Goal: Transaction & Acquisition: Download file/media

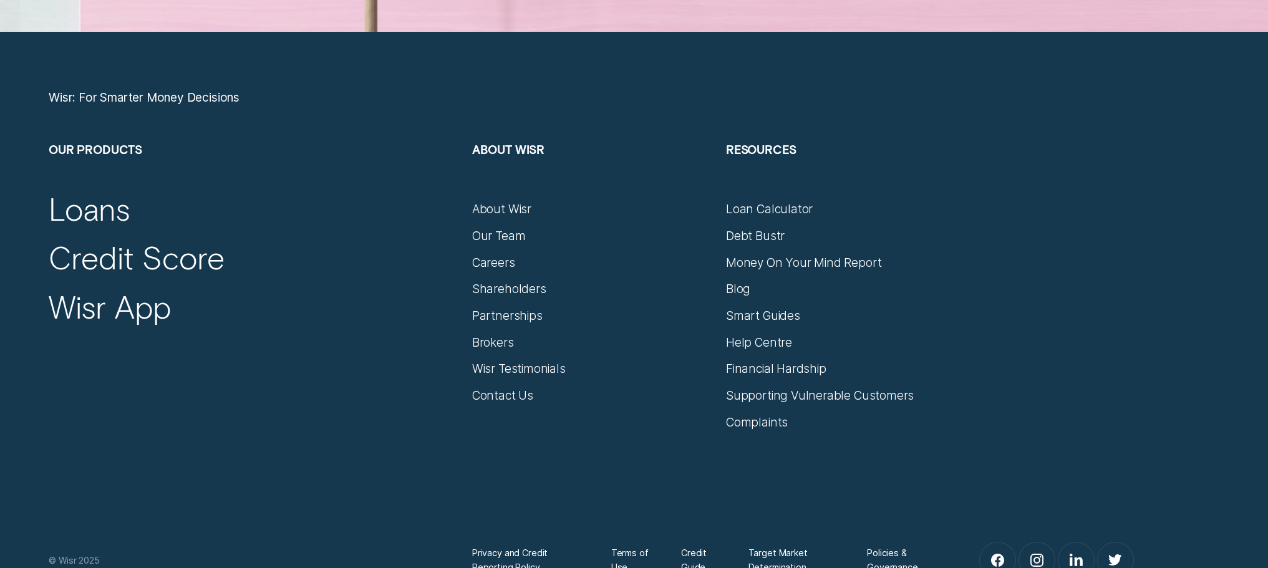
scroll to position [5612, 0]
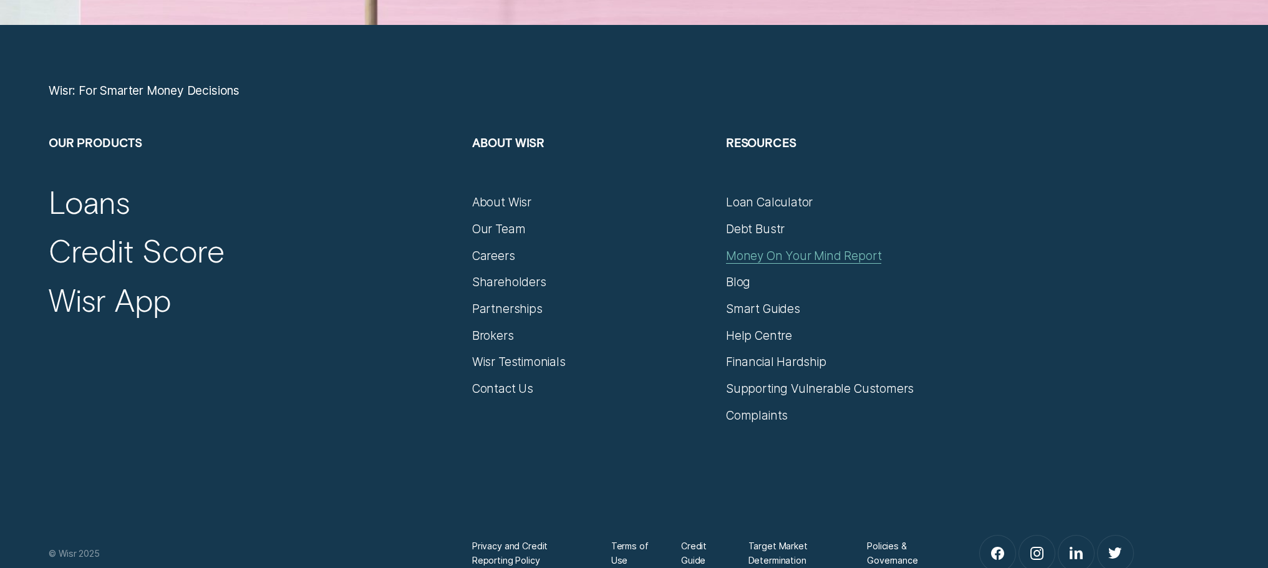
click at [790, 258] on div "Money On Your Mind Report" at bounding box center [803, 256] width 155 height 15
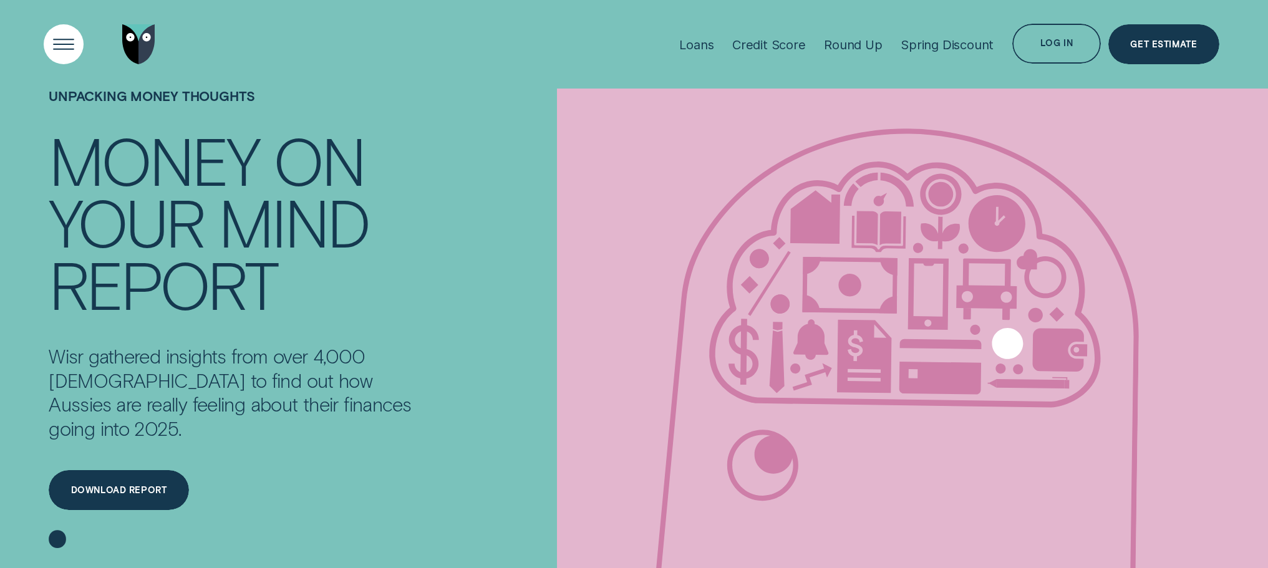
click at [63, 41] on div "Open Menu" at bounding box center [64, 44] width 57 height 57
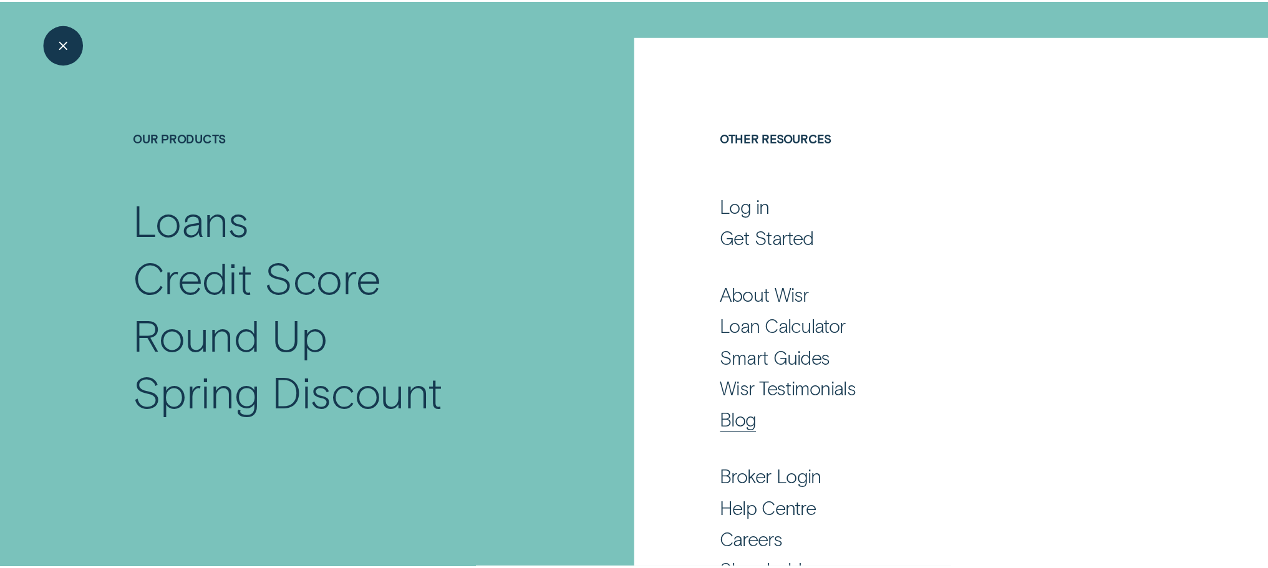
scroll to position [125, 0]
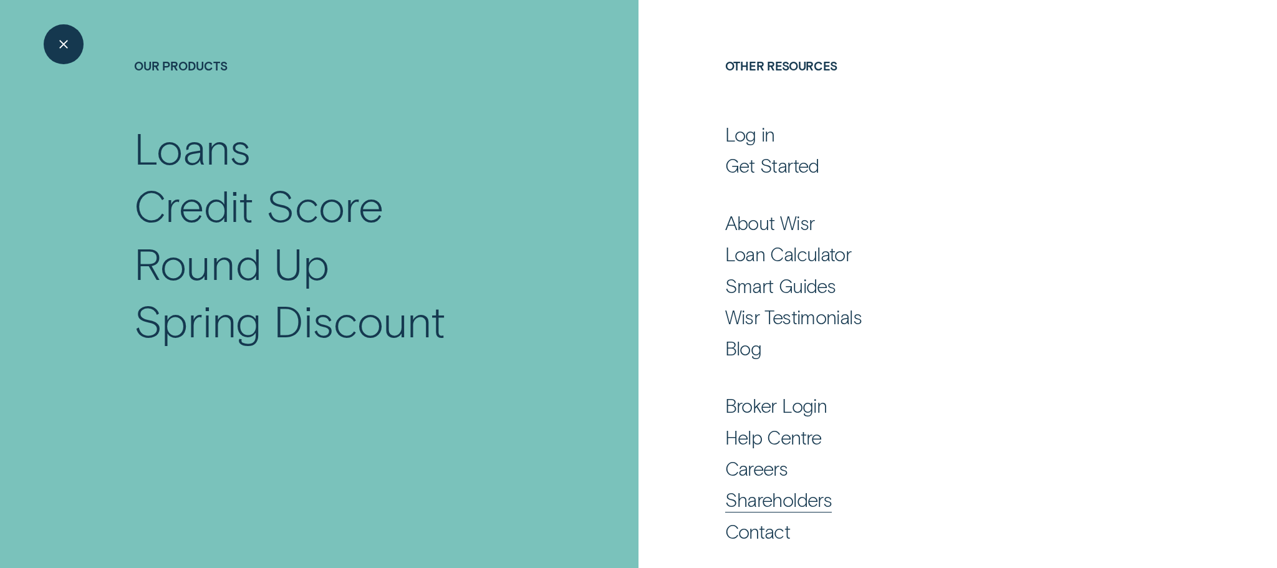
click at [786, 499] on div "Shareholders" at bounding box center [778, 500] width 107 height 24
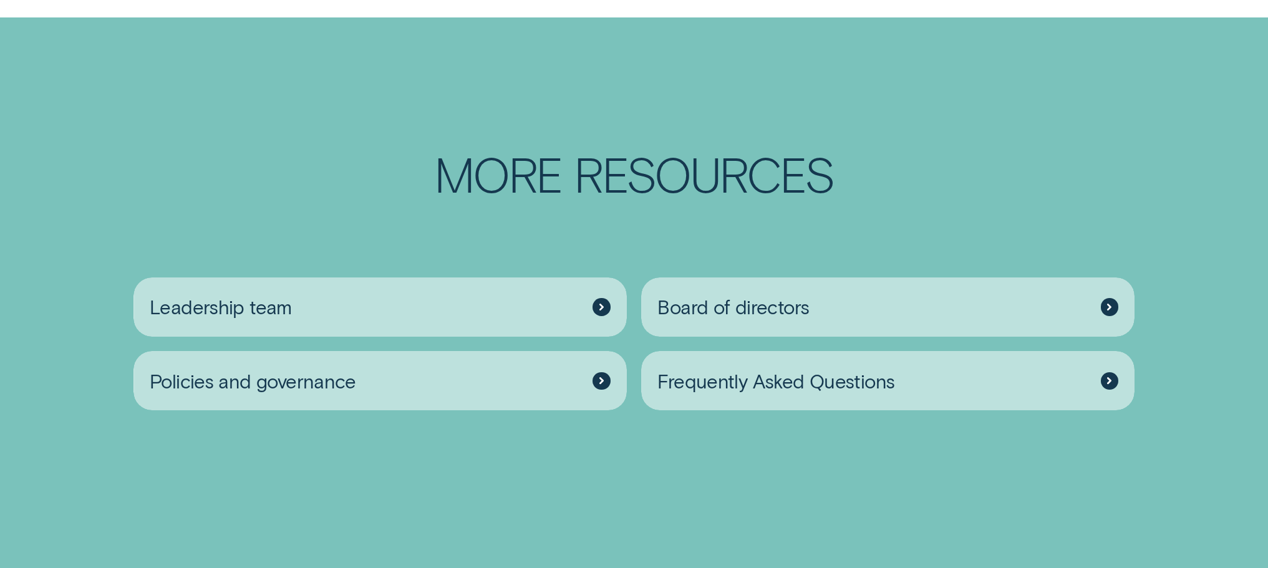
scroll to position [2183, 0]
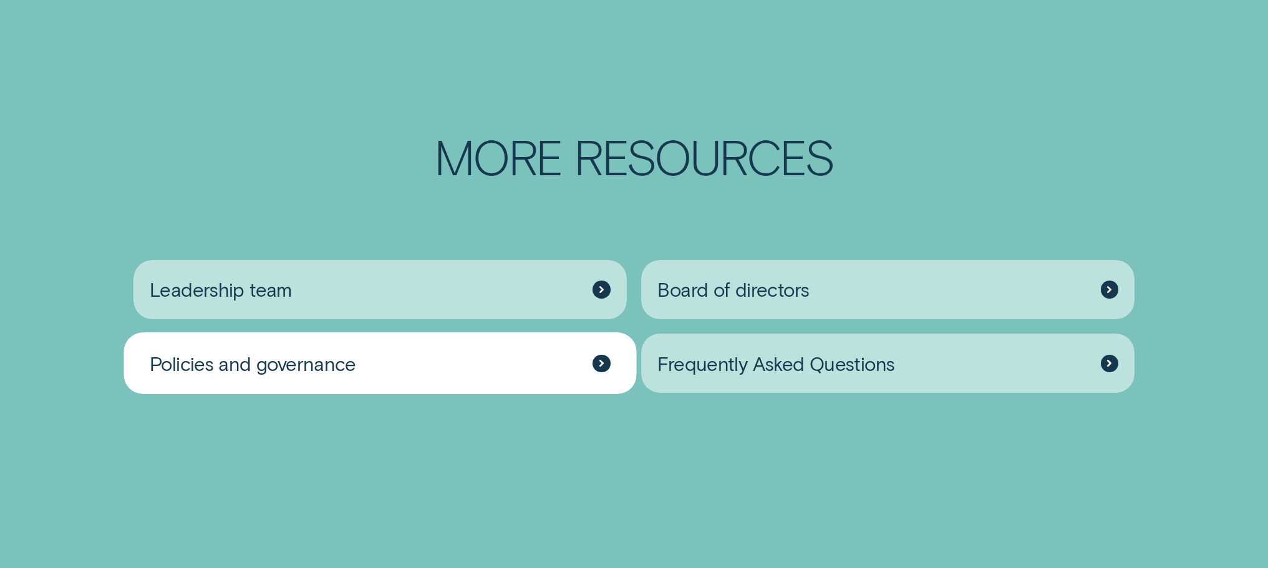
click at [309, 369] on span "Policies and governance" at bounding box center [253, 364] width 206 height 24
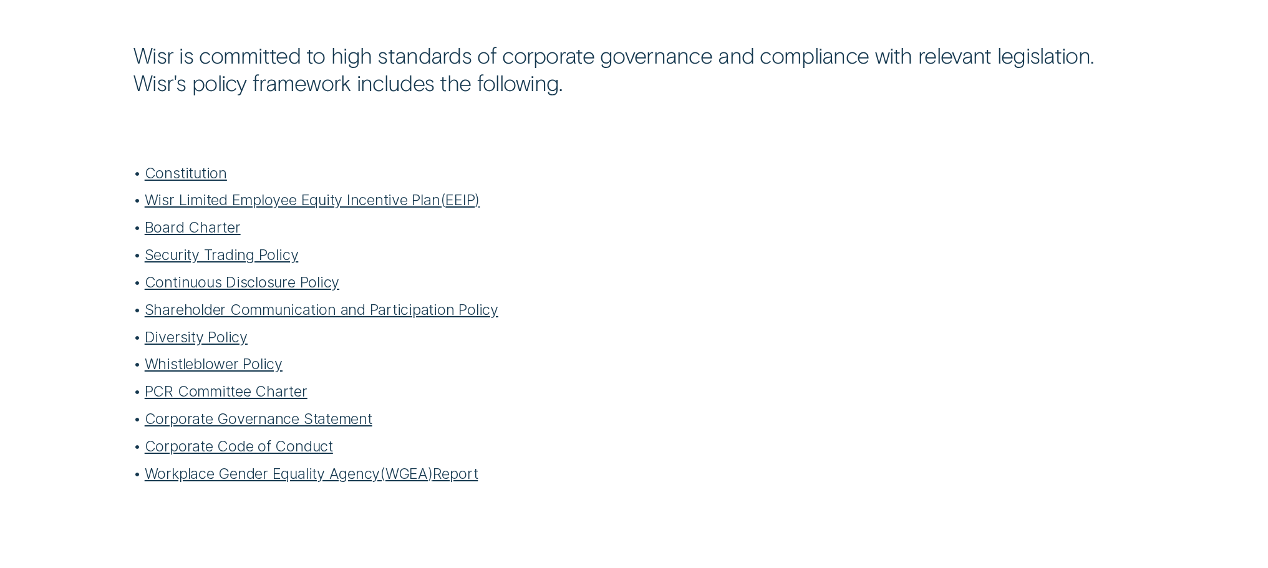
scroll to position [499, 0]
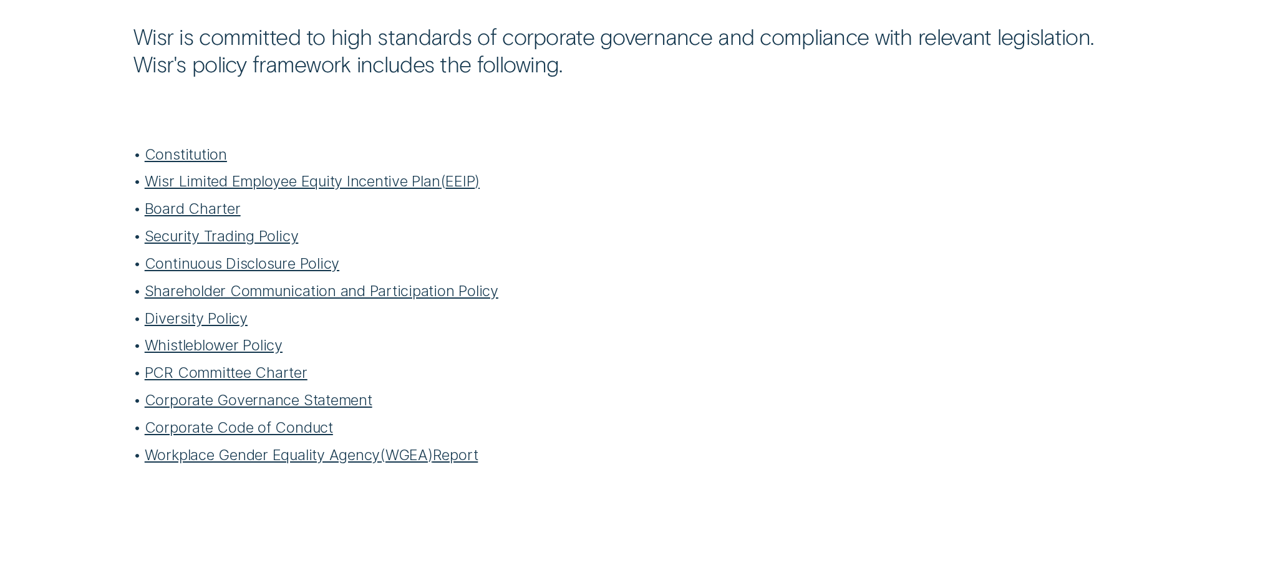
click at [302, 291] on link "Shareholder Communication and Participation Policy" at bounding box center [322, 291] width 354 height 18
click at [233, 398] on link "Corporate Governance Statement" at bounding box center [259, 400] width 228 height 18
click at [246, 428] on link "Corporate Code of Conduct" at bounding box center [239, 427] width 188 height 18
click at [249, 455] on link "Workplace Gender Equality Agency ( WGEA ) Report" at bounding box center [312, 455] width 334 height 18
click at [203, 153] on link "Constitution" at bounding box center [186, 154] width 82 height 18
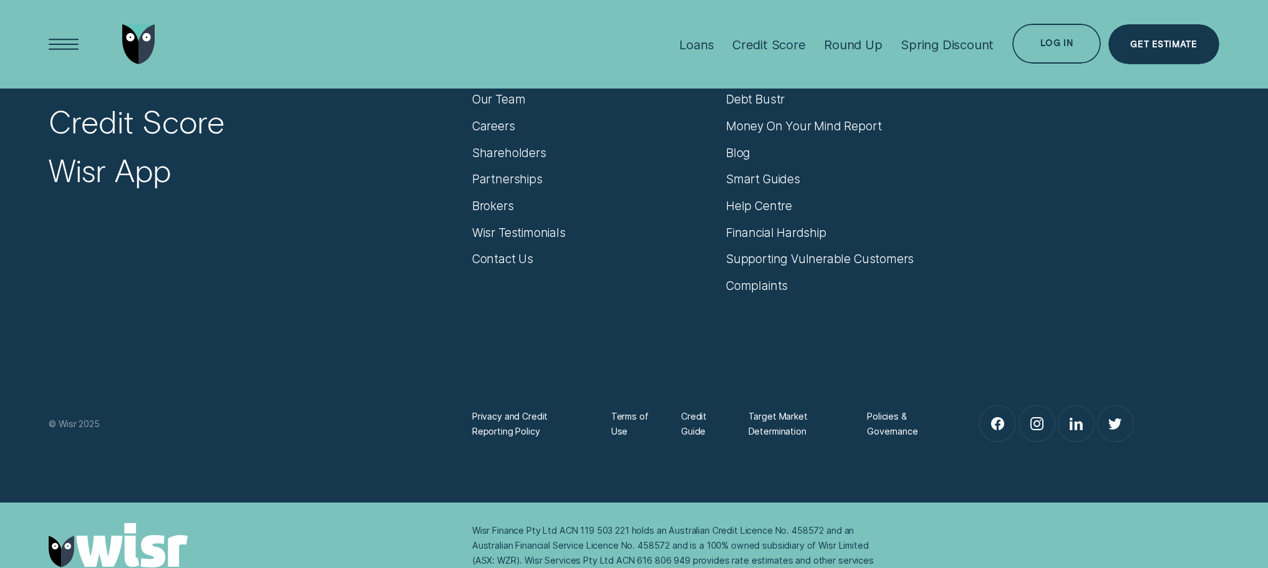
scroll to position [4898, 0]
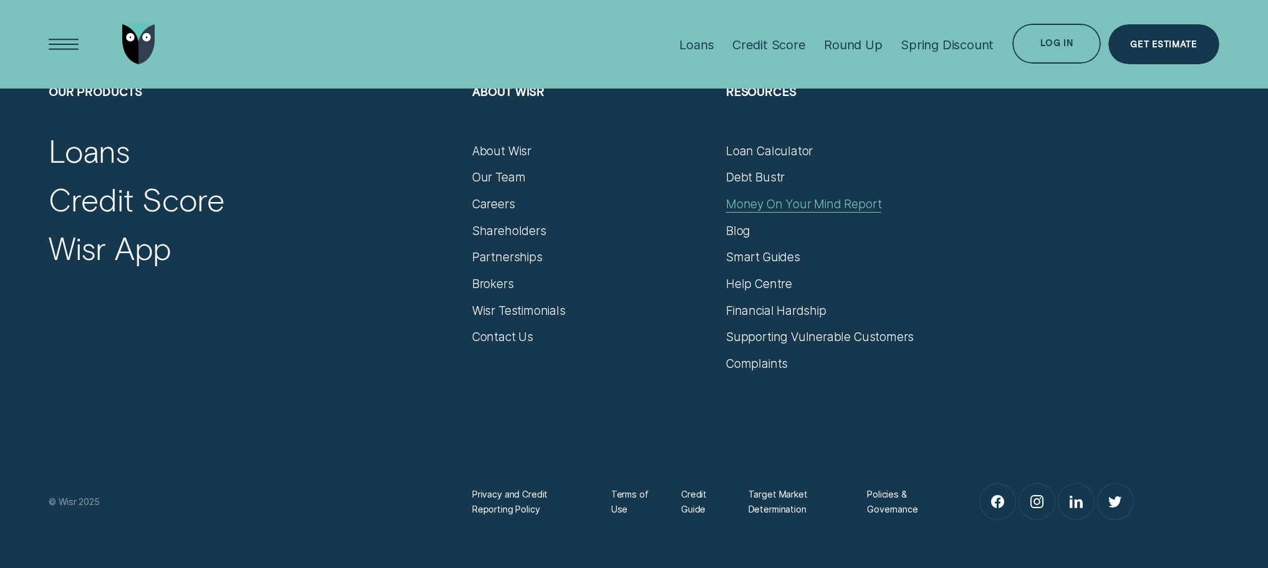
click at [806, 205] on div "Money On Your Mind Report" at bounding box center [803, 204] width 155 height 15
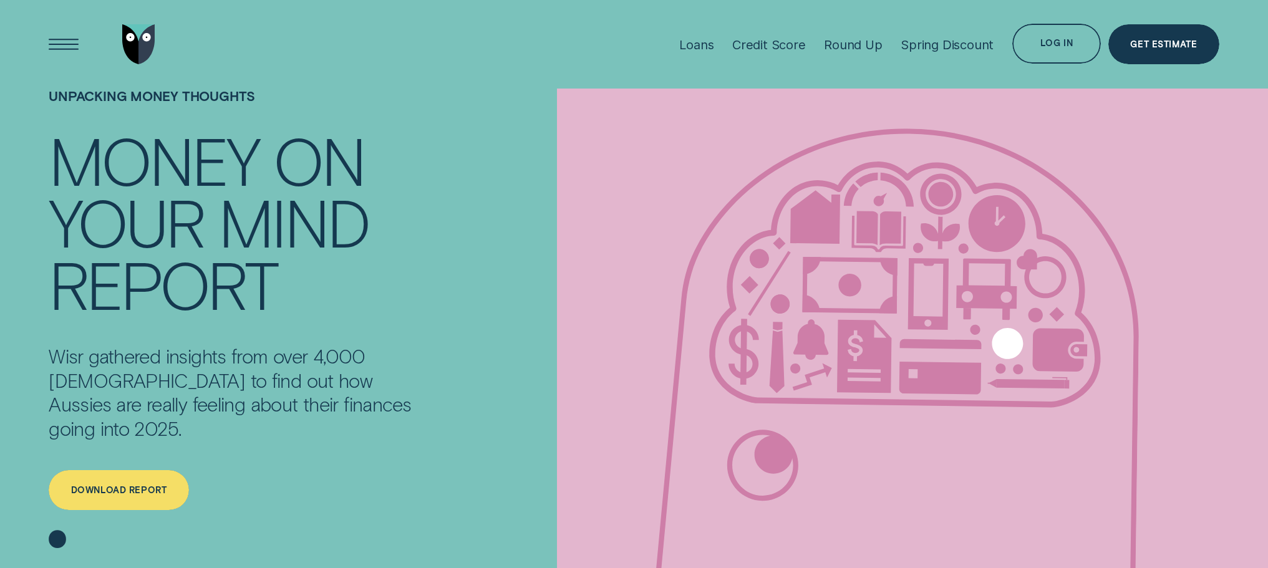
click at [139, 486] on div "Download report" at bounding box center [119, 489] width 96 height 7
